Goal: Task Accomplishment & Management: Manage account settings

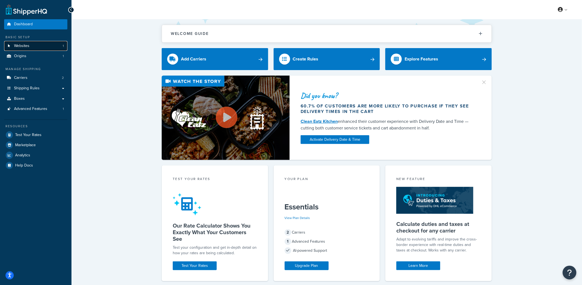
click at [39, 42] on link "Websites 1" at bounding box center [35, 46] width 63 height 10
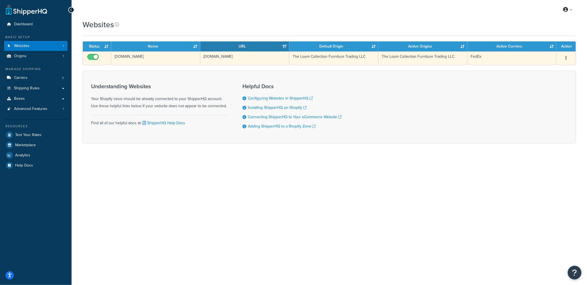
click at [219, 61] on td "theloomcollection.myshopify.com" at bounding box center [244, 57] width 89 height 13
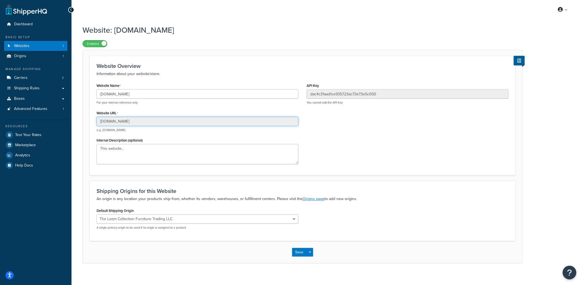
click at [127, 126] on input "theloomcollection.myshopify.com" at bounding box center [198, 121] width 202 height 9
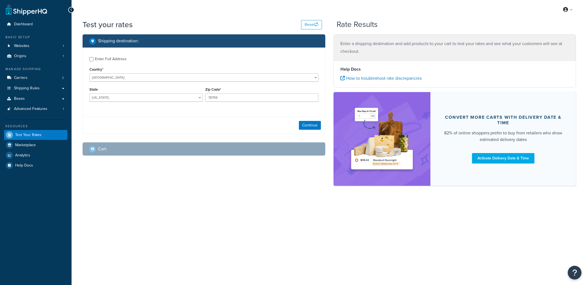
select select "TX"
checkbox input "true"
type input "00000"
select select "AE"
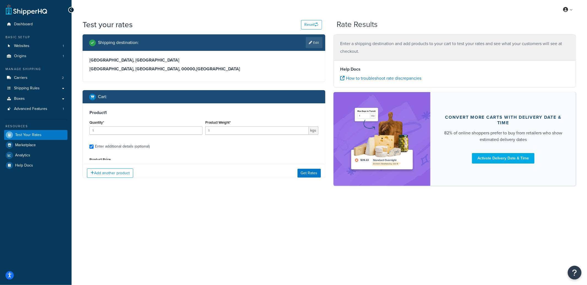
select select "87716"
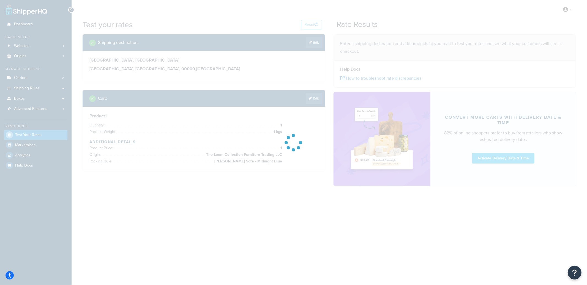
type input "TX"
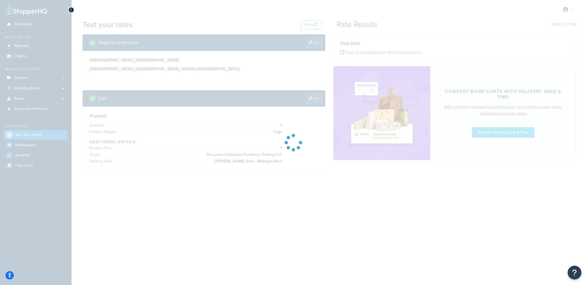
type input "Dubai"
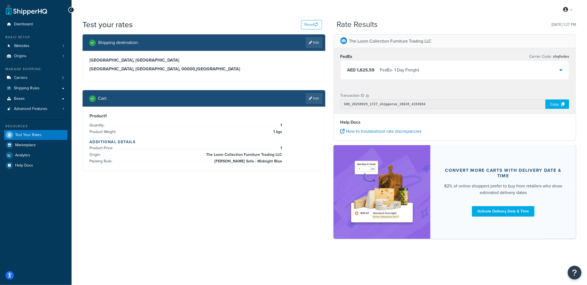
click at [454, 76] on div "AED 1,825.59 FedEx - 1 Day Freight" at bounding box center [455, 70] width 228 height 19
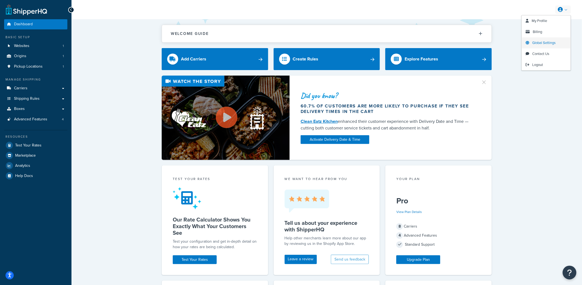
click at [546, 43] on span "Global Settings" at bounding box center [544, 42] width 23 height 5
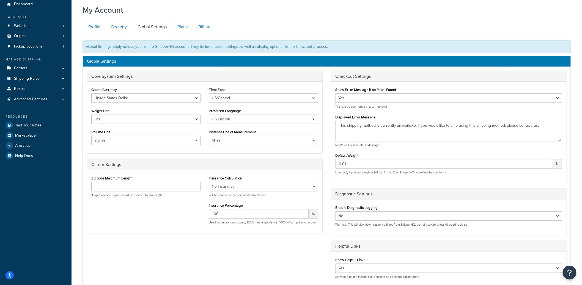
scroll to position [32, 0]
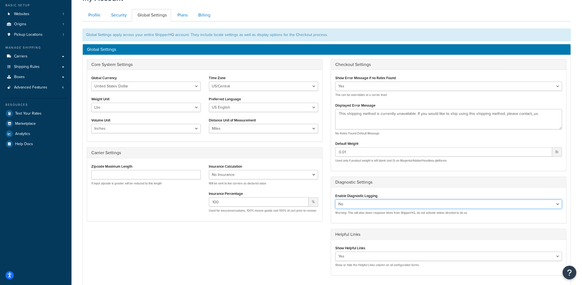
click at [371, 205] on select "Yes No" at bounding box center [448, 204] width 227 height 9
select select "true"
click at [335, 200] on select "Yes No" at bounding box center [448, 204] width 227 height 9
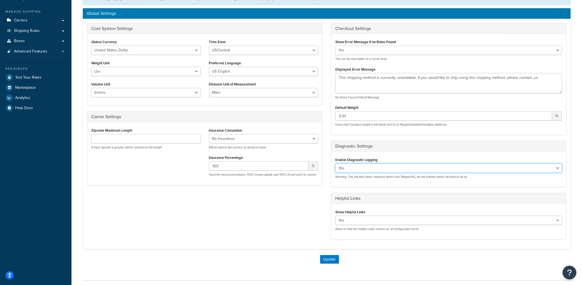
scroll to position [110, 0]
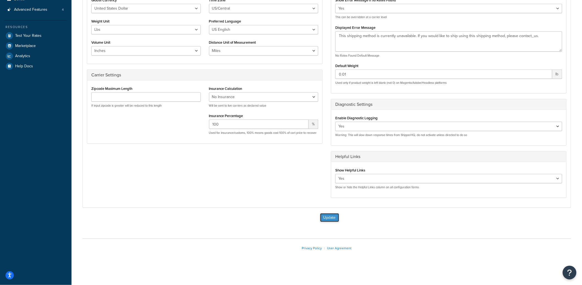
click at [335, 216] on button "Update" at bounding box center [329, 218] width 19 height 9
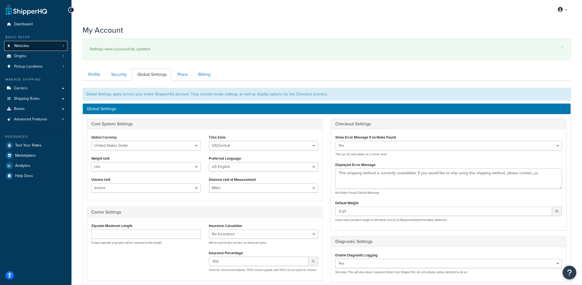
click at [32, 47] on link "Websites 1" at bounding box center [35, 46] width 63 height 10
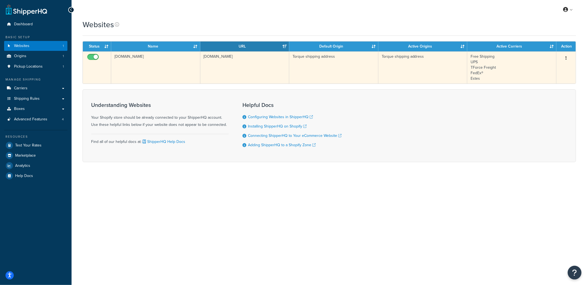
click at [249, 73] on td "[DOMAIN_NAME]" at bounding box center [244, 67] width 89 height 32
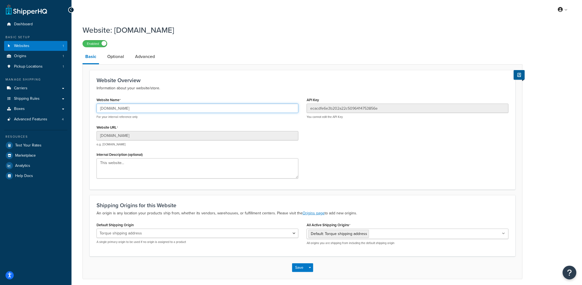
click at [134, 108] on input "torque-prod.myshopify.com" at bounding box center [198, 108] width 202 height 9
click at [133, 108] on input "torque-prod.myshopify.com" at bounding box center [198, 108] width 202 height 9
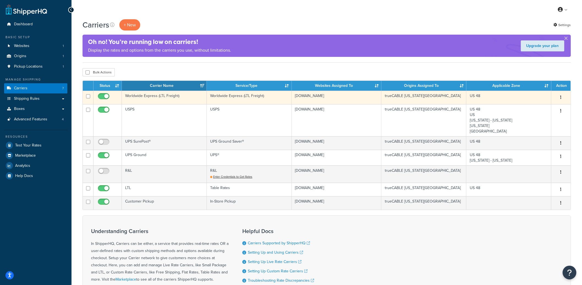
click at [563, 98] on button "button" at bounding box center [561, 97] width 8 height 9
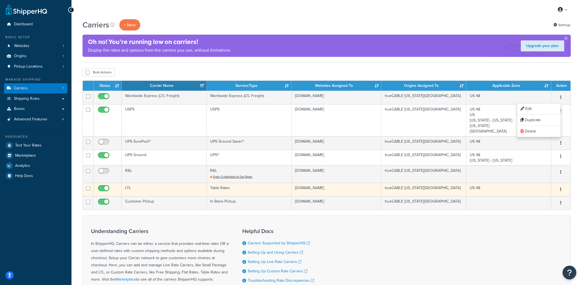
click at [138, 193] on td "LTL" at bounding box center [164, 189] width 85 height 13
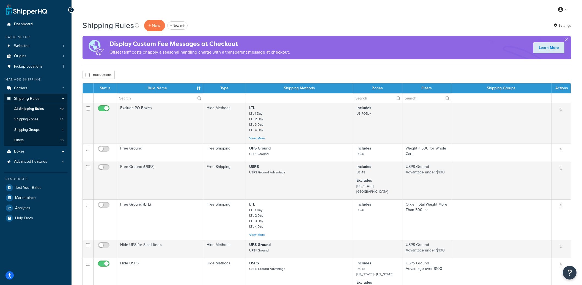
select select "50"
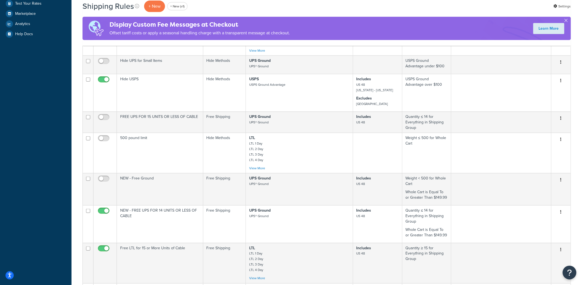
scroll to position [35, 0]
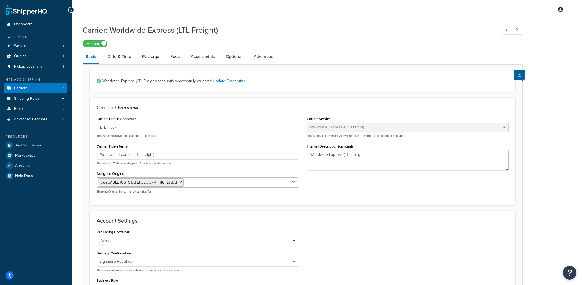
select select "worldwideExpressFreight"
select select "2"
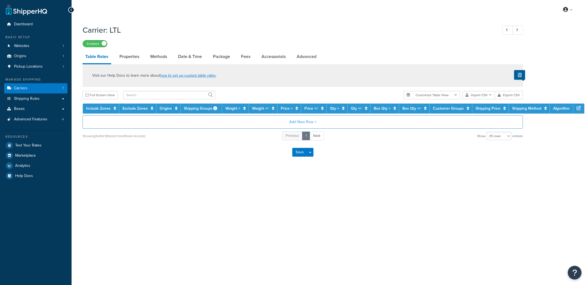
select select "25"
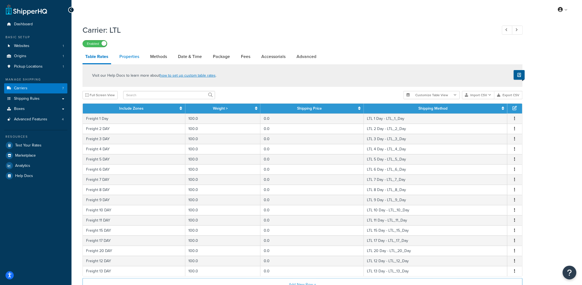
click at [135, 56] on link "Properties" at bounding box center [129, 56] width 25 height 13
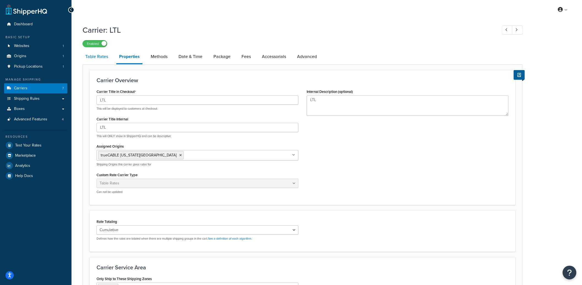
click at [102, 63] on link "Table Rates" at bounding box center [97, 56] width 28 height 13
select select "25"
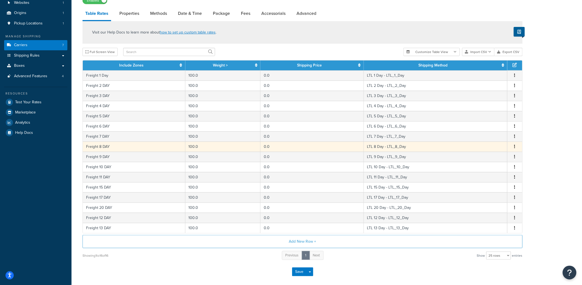
scroll to position [69, 0]
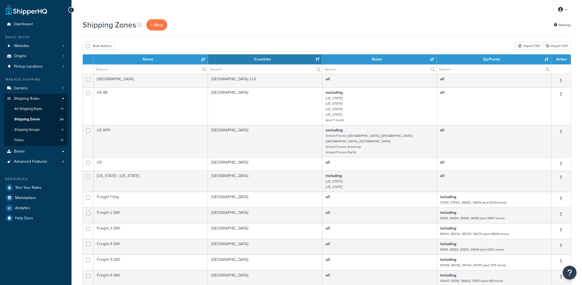
select select "15"
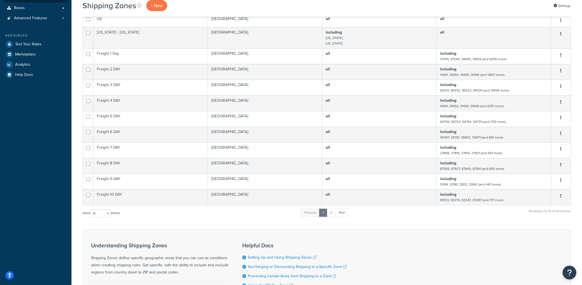
scroll to position [160, 0]
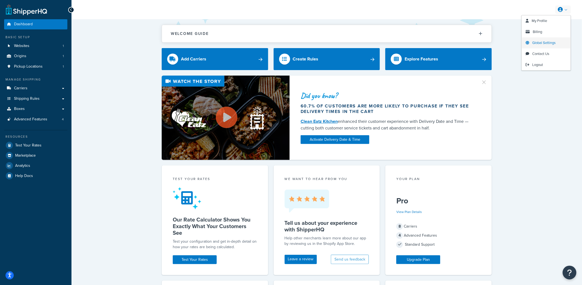
click at [543, 41] on span "Global Settings" at bounding box center [544, 42] width 23 height 5
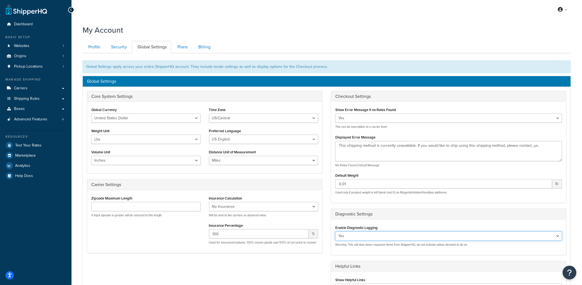
click at [349, 238] on select "Yes No" at bounding box center [448, 236] width 227 height 9
select select "false"
click at [335, 232] on select "Yes No" at bounding box center [448, 236] width 227 height 9
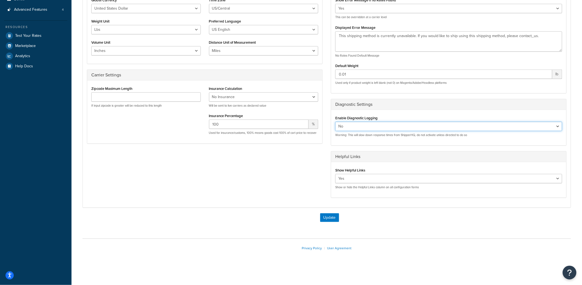
scroll to position [109, 0]
click at [330, 220] on button "Update" at bounding box center [329, 218] width 19 height 9
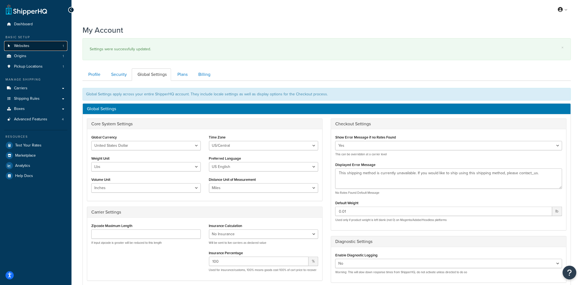
click at [42, 50] on link "Websites 1" at bounding box center [35, 46] width 63 height 10
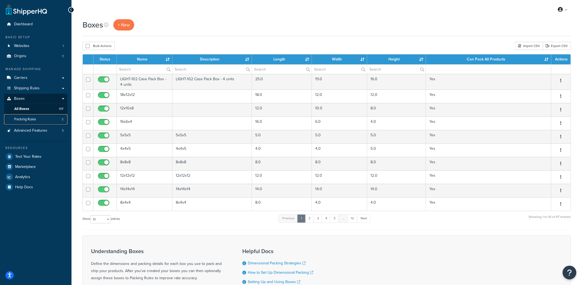
click at [62, 122] on link "Packing Rules 3" at bounding box center [35, 119] width 63 height 10
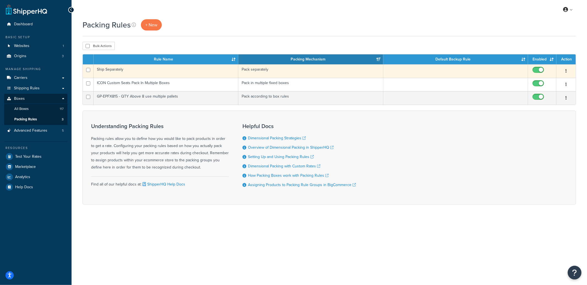
click at [193, 73] on td "Ship Separately" at bounding box center [166, 70] width 145 height 13
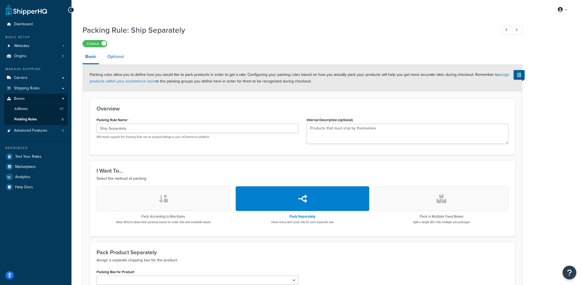
click at [116, 58] on link "Optional" at bounding box center [116, 56] width 22 height 13
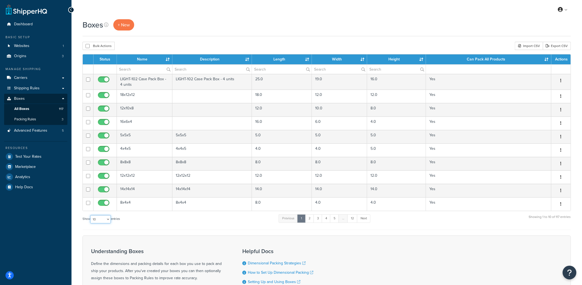
click at [107, 223] on select "10 15 25 50 100 1000" at bounding box center [100, 219] width 21 height 8
select select "100"
click at [91, 216] on select "10 15 25 50 100 1000" at bounding box center [100, 219] width 21 height 8
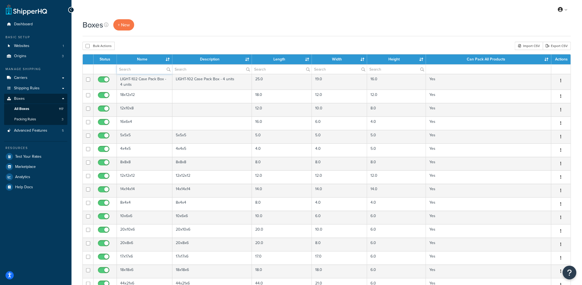
click at [140, 72] on input "text" at bounding box center [144, 69] width 55 height 9
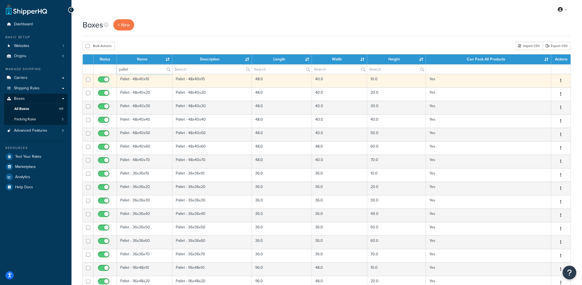
type input "pallet"
click at [125, 83] on td "Pallet - 48x40x10" at bounding box center [145, 80] width 56 height 13
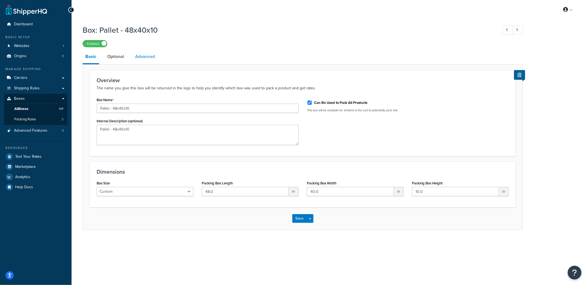
click at [141, 63] on link "Advanced" at bounding box center [144, 56] width 25 height 13
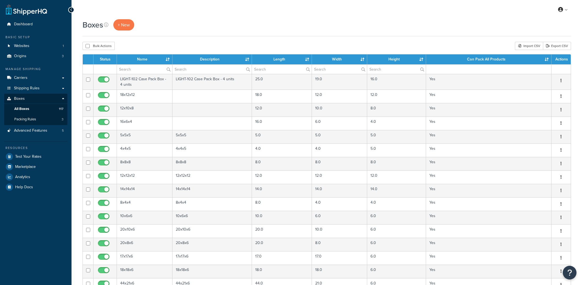
select select "100"
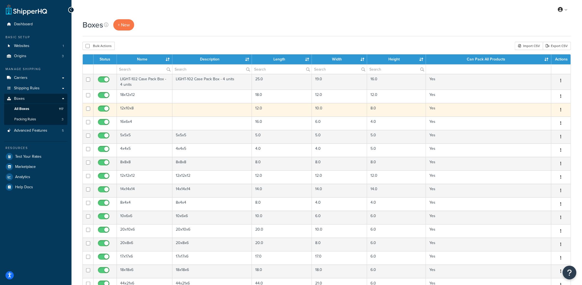
click at [109, 110] on input "checkbox" at bounding box center [104, 110] width 15 height 7
click at [108, 110] on input "checkbox" at bounding box center [104, 110] width 15 height 7
checkbox input "true"
click at [130, 110] on td "12x10x8" at bounding box center [145, 109] width 56 height 13
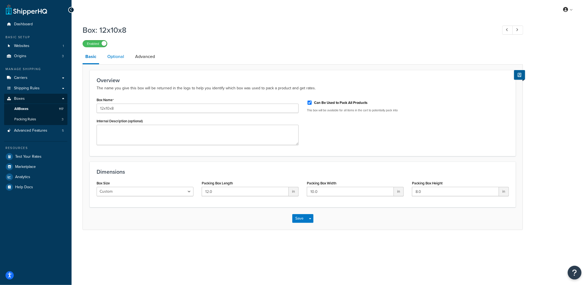
click at [115, 58] on link "Optional" at bounding box center [116, 56] width 22 height 13
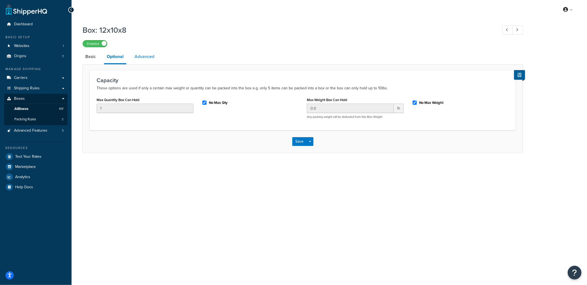
click at [151, 58] on link "Advanced" at bounding box center [144, 56] width 25 height 13
